Goal: Purchase product/service

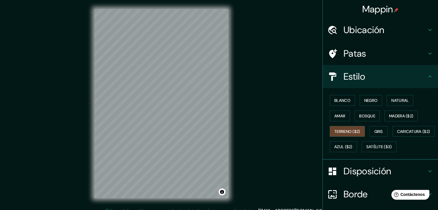
click at [366, 36] on div "Ubicación" at bounding box center [380, 29] width 115 height 23
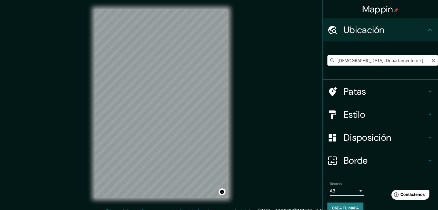
click at [349, 59] on input "[DEMOGRAPHIC_DATA], Departamento de [DEMOGRAPHIC_DATA], [GEOGRAPHIC_DATA]" at bounding box center [383, 60] width 111 height 10
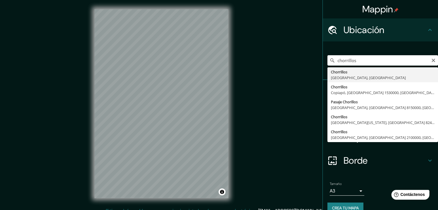
type input "Chorrillos, [GEOGRAPHIC_DATA], [GEOGRAPHIC_DATA]"
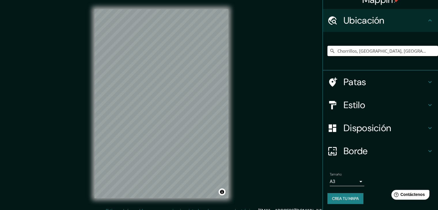
scroll to position [10, 0]
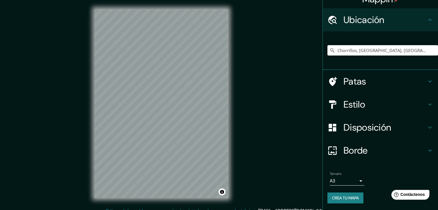
click at [405, 107] on h4 "Estilo" at bounding box center [385, 105] width 83 height 12
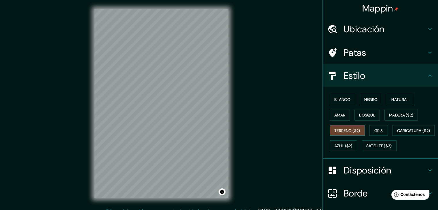
scroll to position [0, 0]
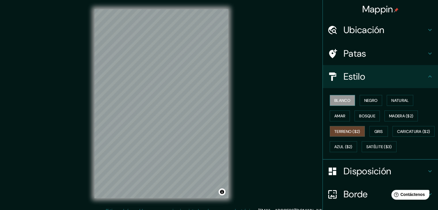
click at [336, 96] on button "Blanco" at bounding box center [342, 100] width 25 height 11
click at [362, 152] on button "Satélite ($3)" at bounding box center [379, 147] width 35 height 11
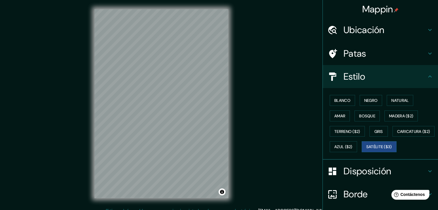
click at [219, 206] on div "© Mapbox © OpenStreetMap Improve this map © Maxar" at bounding box center [161, 104] width 152 height 208
click at [231, 130] on div "© Mapbox © OpenStreetMap Improve this map © Maxar" at bounding box center [161, 104] width 152 height 208
click at [229, 88] on div "© Mapbox © OpenStreetMap Improve this map © Maxar" at bounding box center [161, 104] width 152 height 208
click at [341, 98] on font "Blanco" at bounding box center [343, 100] width 16 height 5
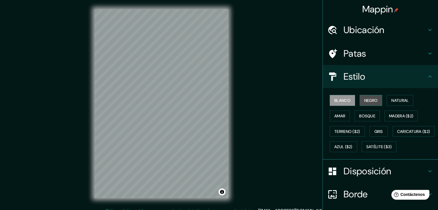
click at [365, 99] on font "Negro" at bounding box center [372, 100] width 14 height 5
click at [375, 132] on font "Gris" at bounding box center [379, 131] width 9 height 5
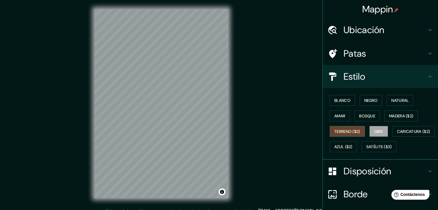
click at [337, 131] on font "Terreno ($2)" at bounding box center [348, 131] width 26 height 5
click at [393, 137] on button "Caricatura ($2)" at bounding box center [414, 131] width 42 height 11
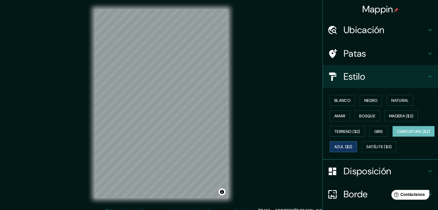
click at [353, 146] on font "Azul ($2)" at bounding box center [344, 147] width 18 height 5
click at [397, 134] on font "Caricatura ($2)" at bounding box center [413, 131] width 33 height 5
click at [391, 112] on button "Madera ($2)" at bounding box center [401, 116] width 33 height 11
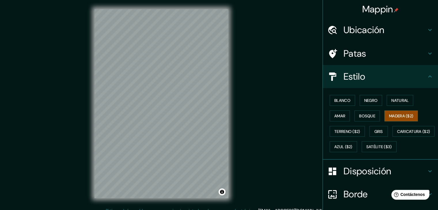
click at [264, 125] on div "Mappin Ubicación Chorrillos, [GEOGRAPHIC_DATA], [GEOGRAPHIC_DATA] Patas Estilo …" at bounding box center [219, 108] width 438 height 217
